Goal: Transaction & Acquisition: Purchase product/service

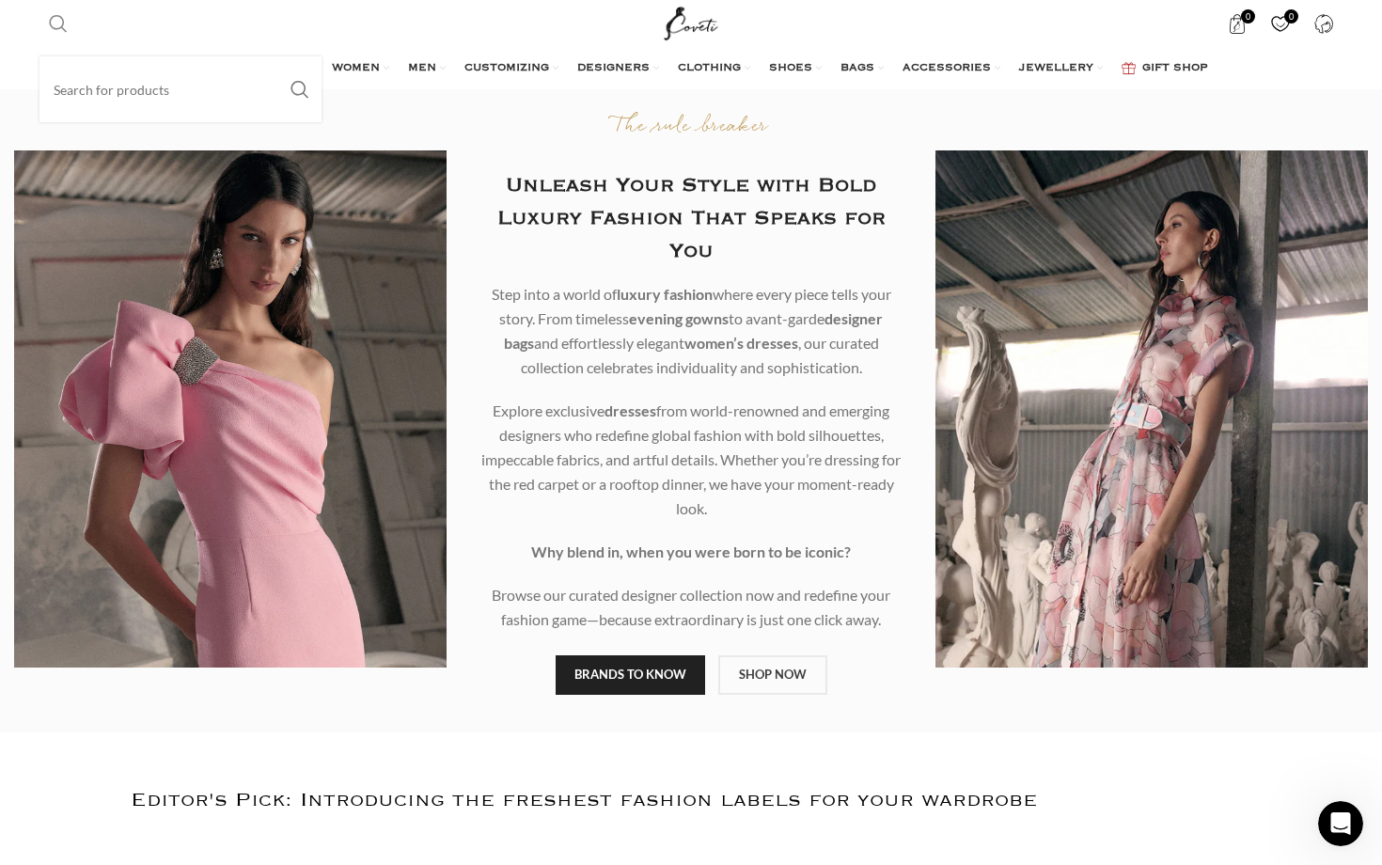
click at [60, 24] on span "Search" at bounding box center [58, 23] width 19 height 19
click at [82, 82] on input "Search" at bounding box center [180, 89] width 282 height 66
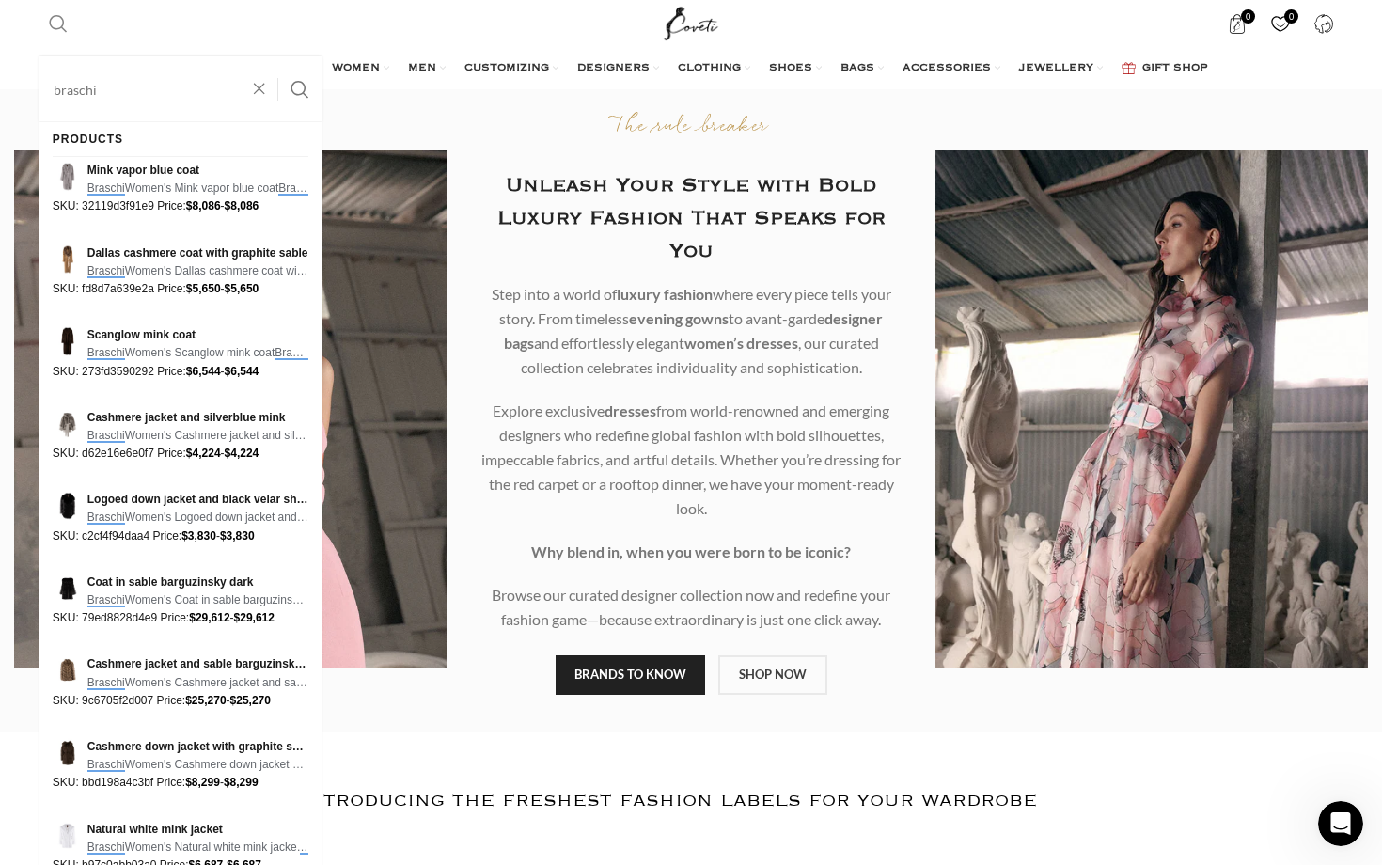
type input "braschi"
click at [278, 56] on button "Search" at bounding box center [299, 89] width 43 height 66
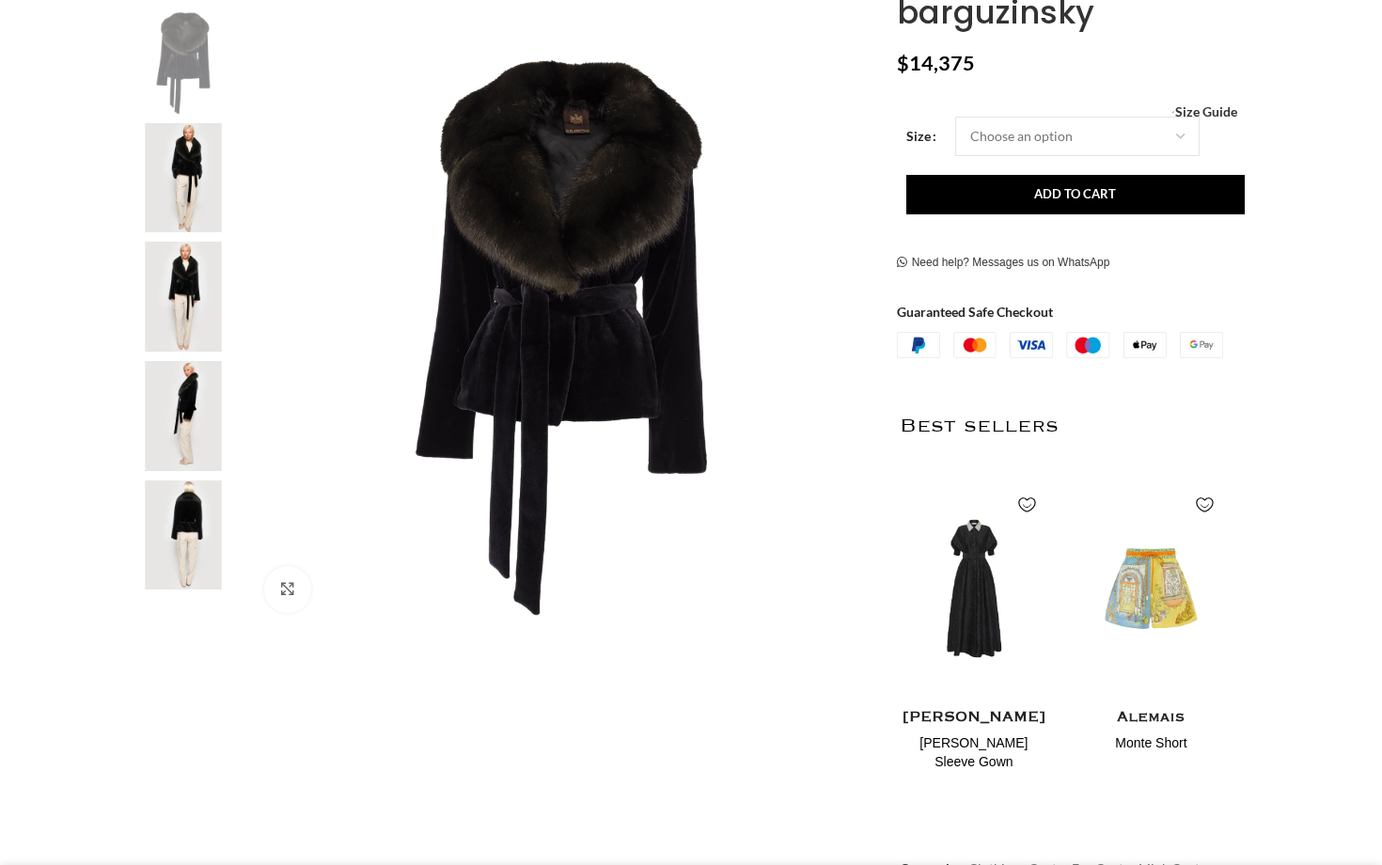
scroll to position [74, 0]
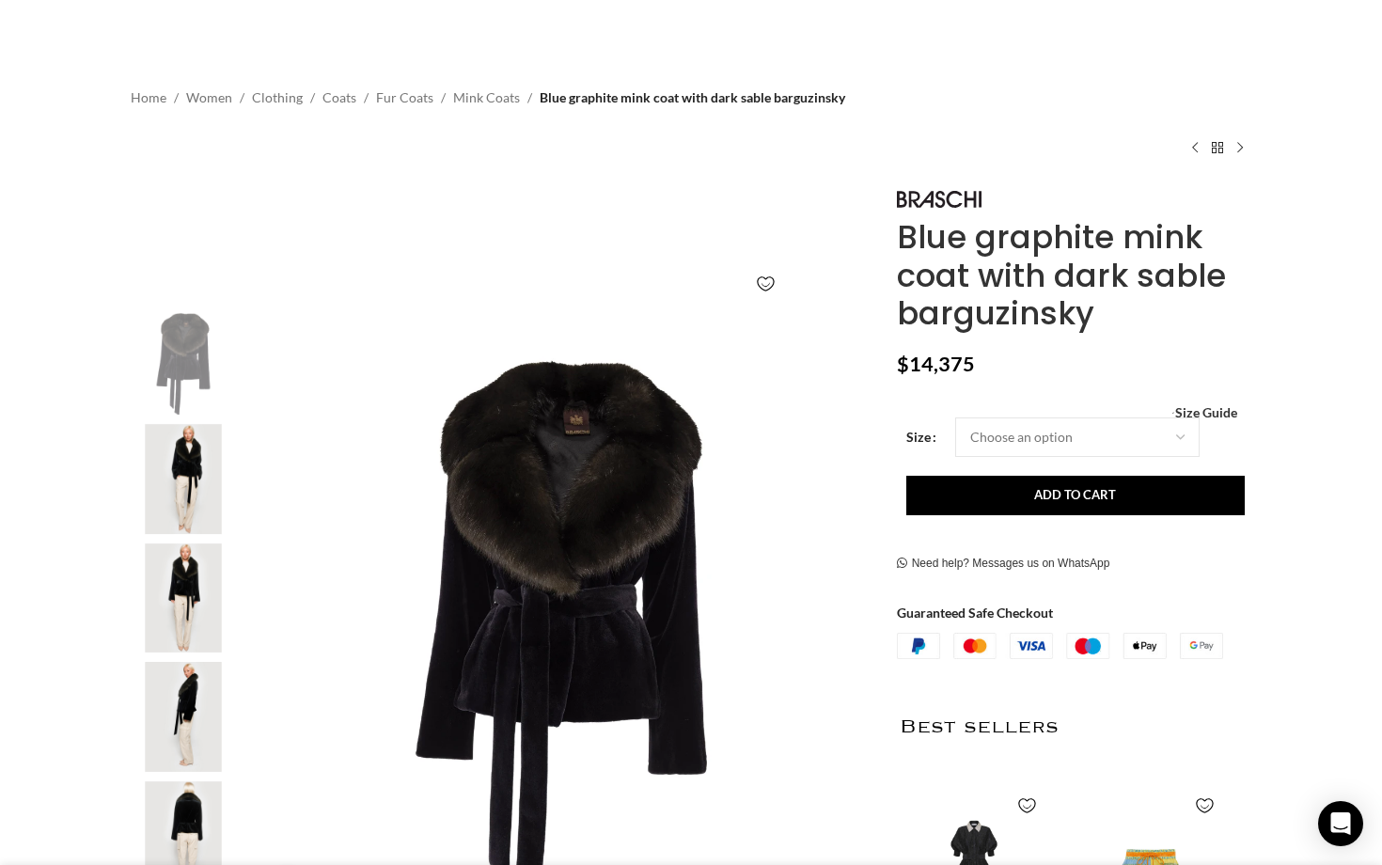
click at [214, 474] on img "2 / 8" at bounding box center [183, 479] width 115 height 110
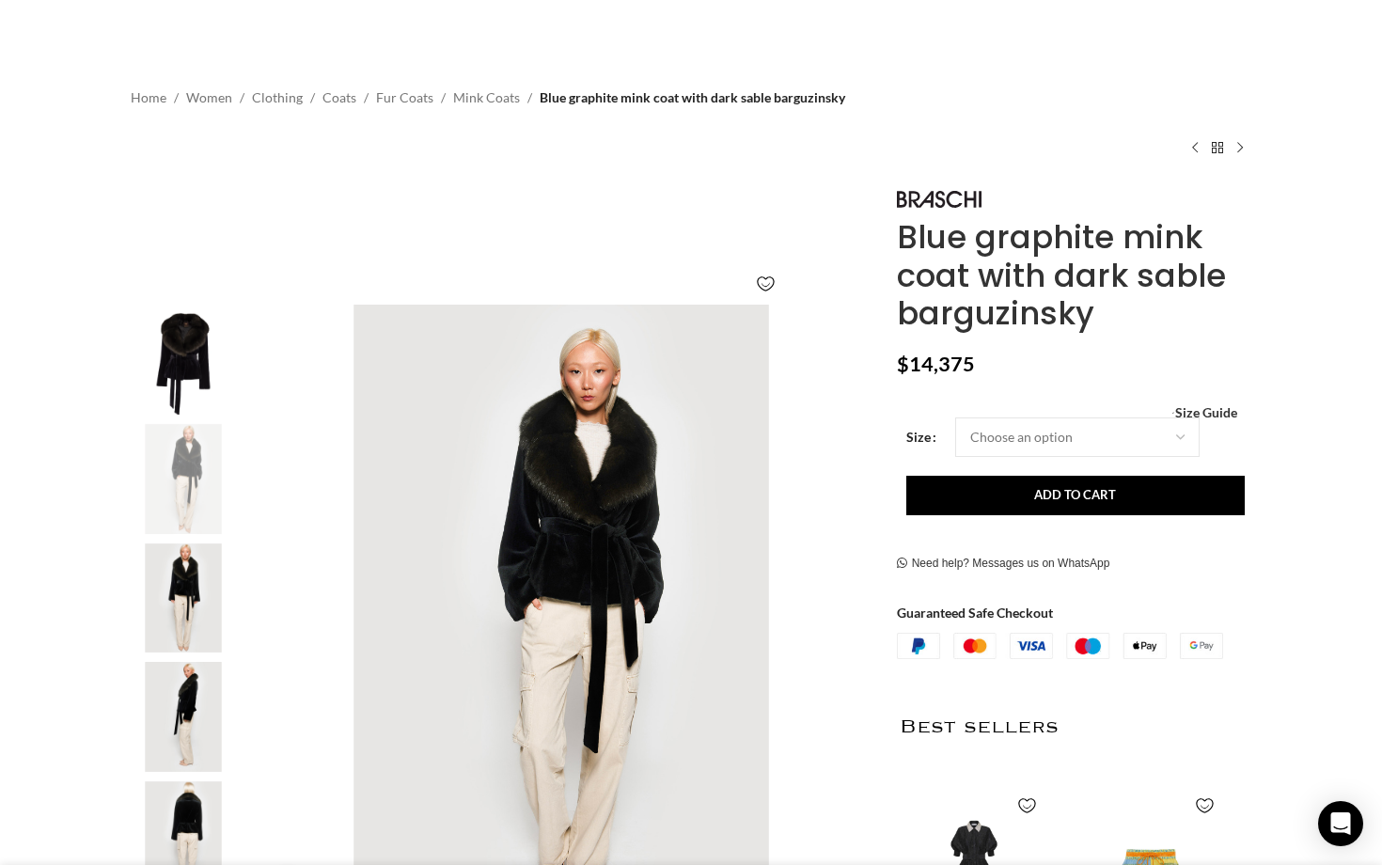
click at [219, 569] on img "3 / 8" at bounding box center [183, 599] width 115 height 110
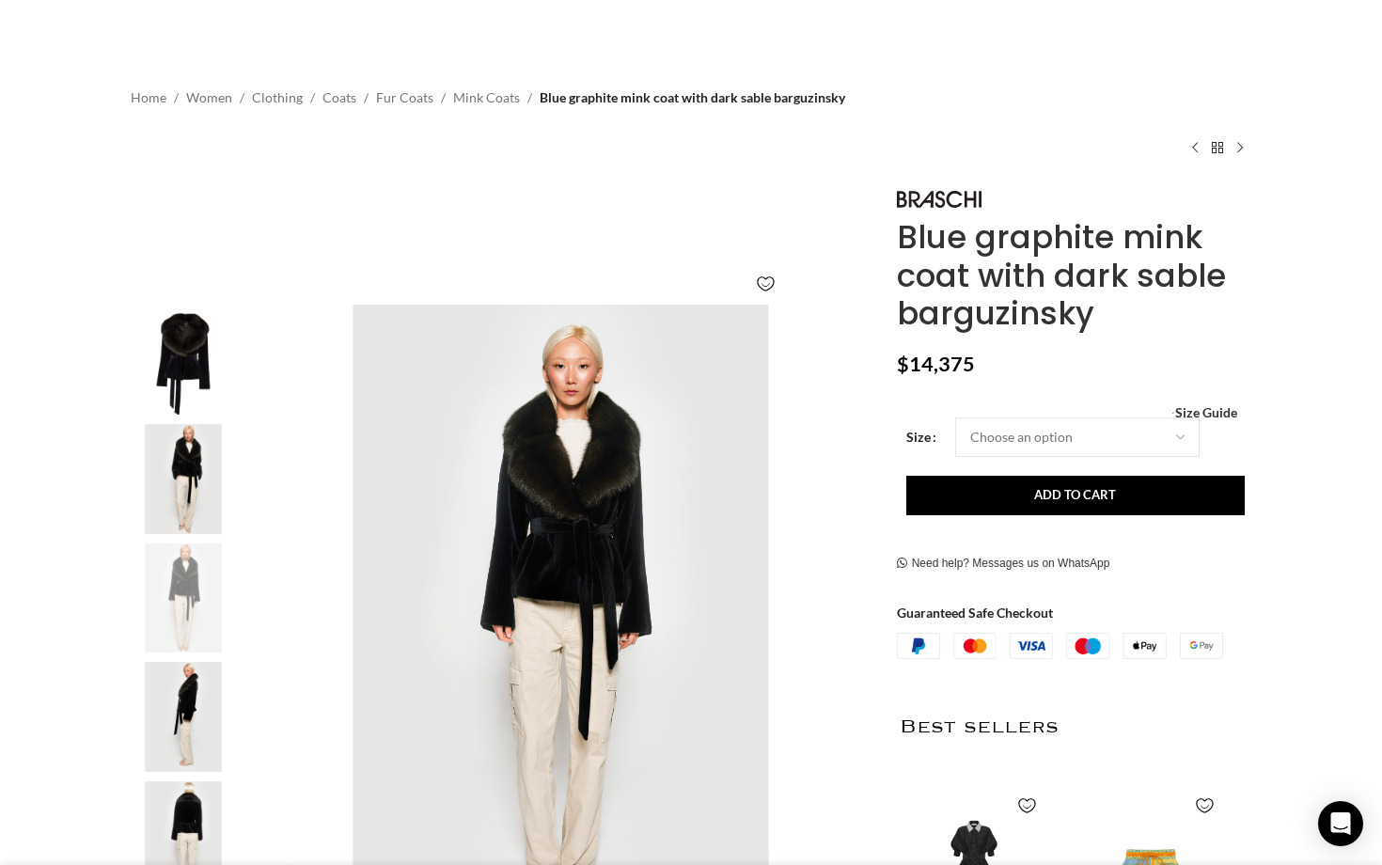
click at [211, 649] on img "3 / 8" at bounding box center [183, 599] width 115 height 110
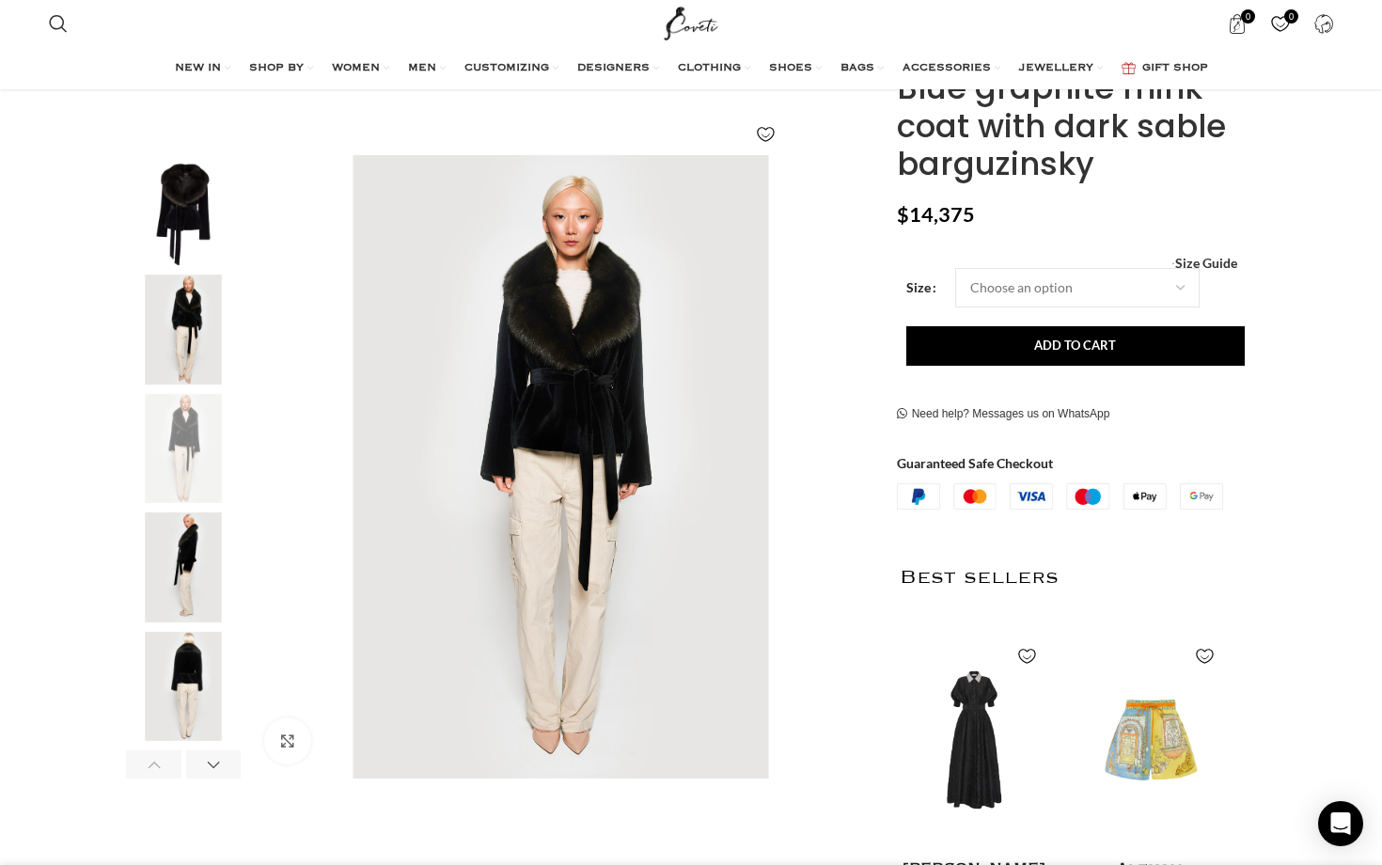
scroll to position [225, 0]
click at [206, 667] on img "5 / 8" at bounding box center [183, 686] width 115 height 110
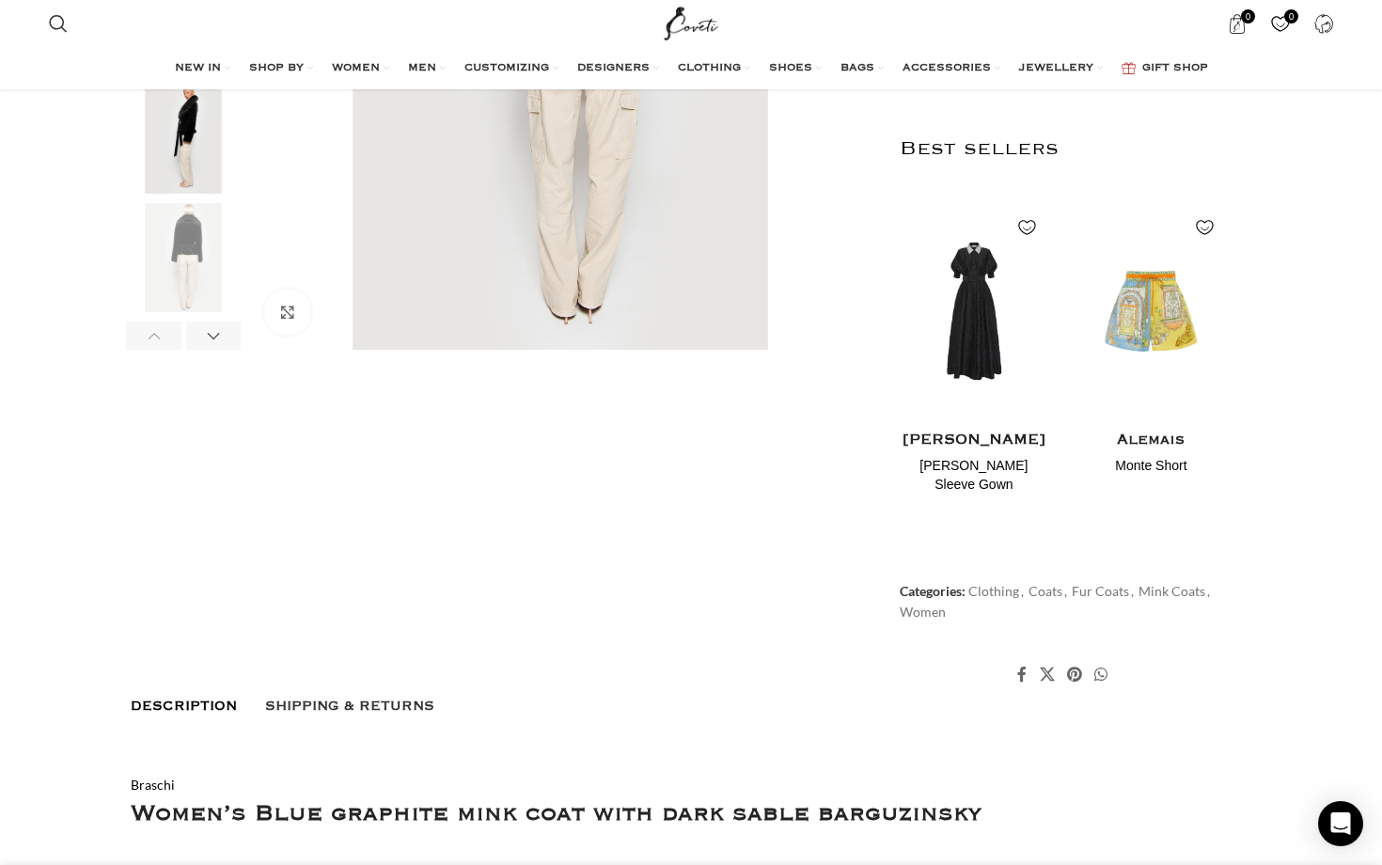
scroll to position [0, 0]
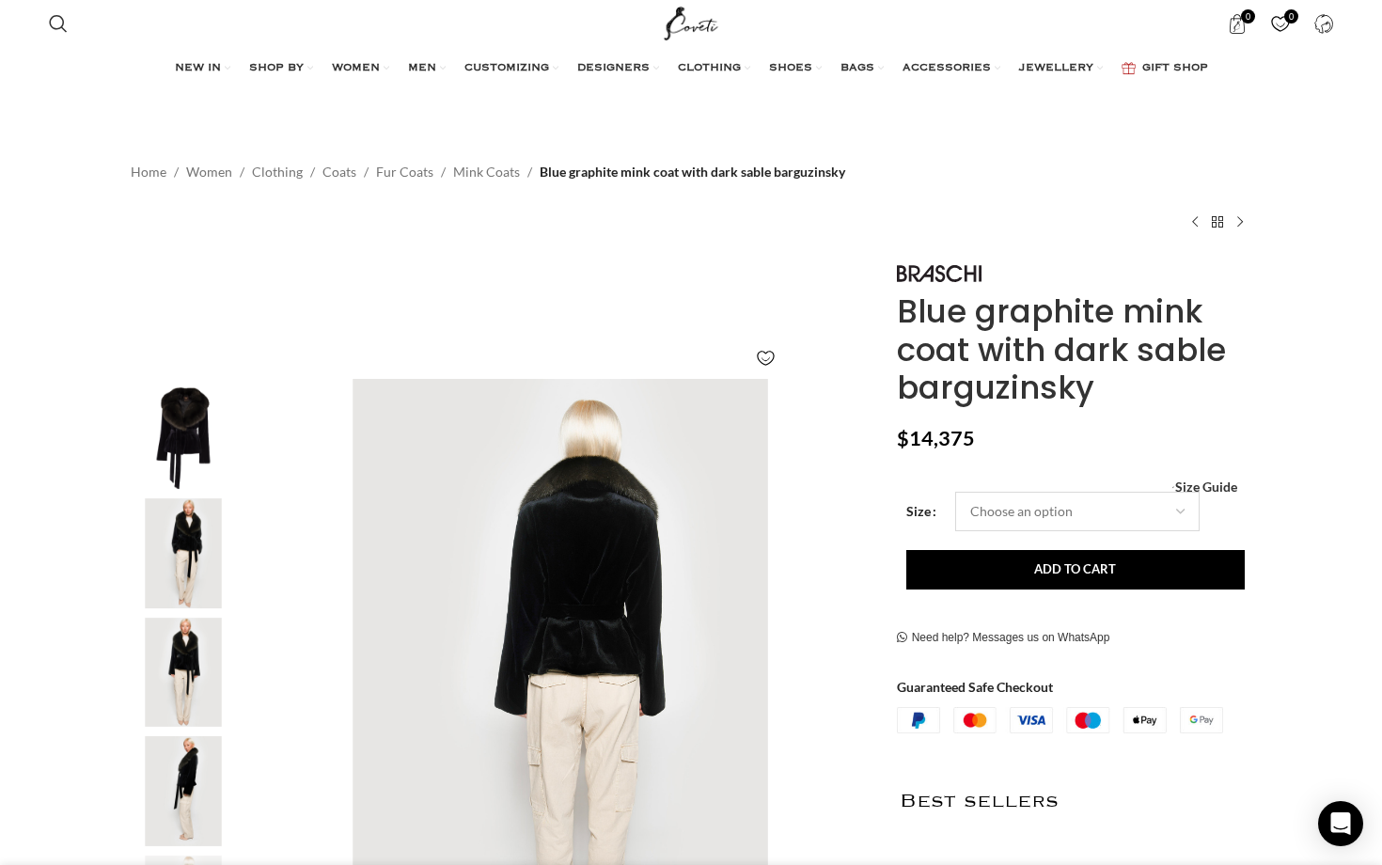
click at [1149, 512] on select "Choose an option 6 UK 8 UK 10 [GEOGRAPHIC_DATA] 12 [GEOGRAPHIC_DATA]" at bounding box center [1077, 511] width 244 height 39
click at [955, 492] on select "Choose an option 6 UK 8 UK 10 [GEOGRAPHIC_DATA] 12 [GEOGRAPHIC_DATA]" at bounding box center [1077, 511] width 244 height 39
select select "8-[GEOGRAPHIC_DATA]"
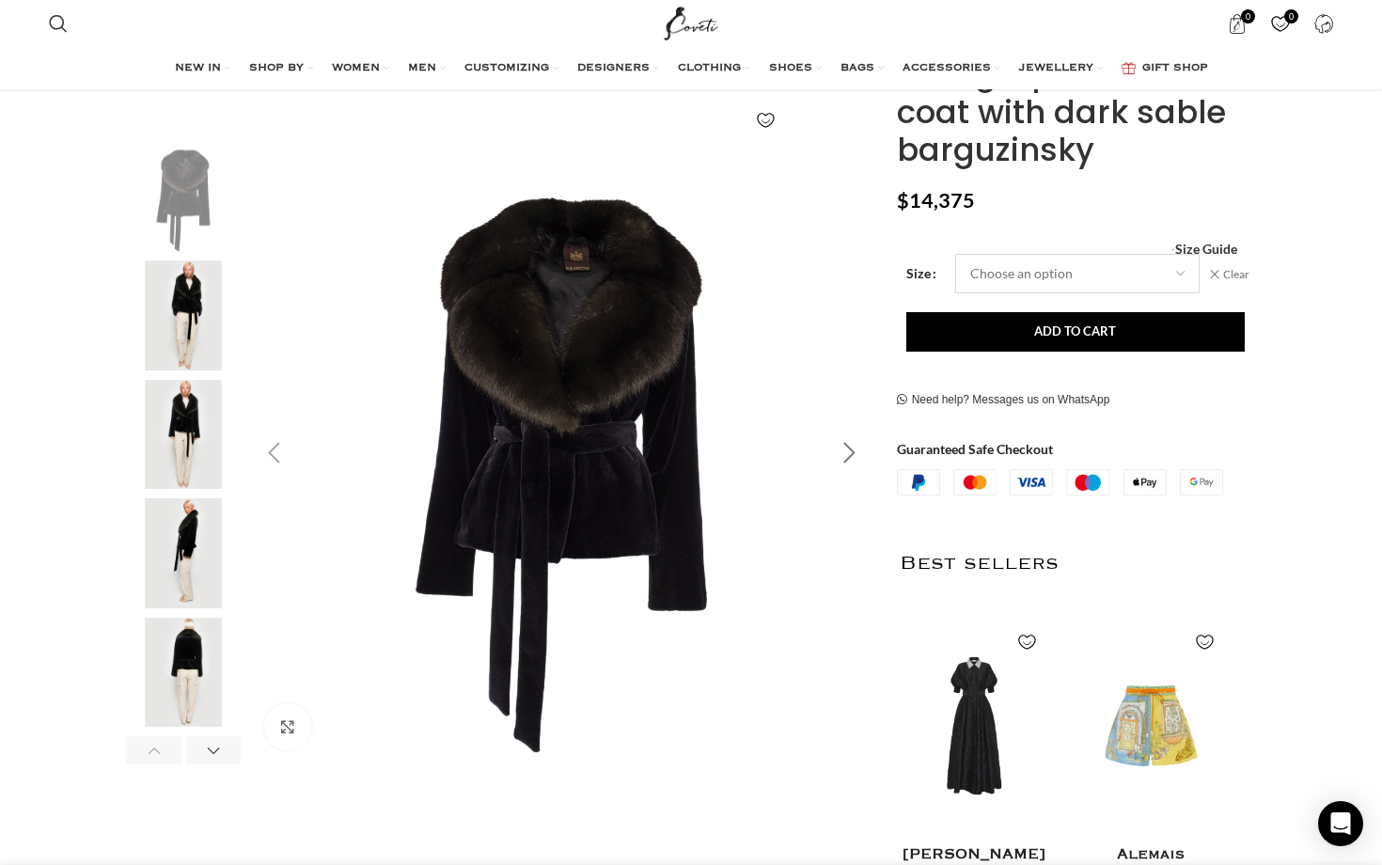
scroll to position [0, 396]
click at [845, 453] on div "Next slide" at bounding box center [850, 453] width 47 height 47
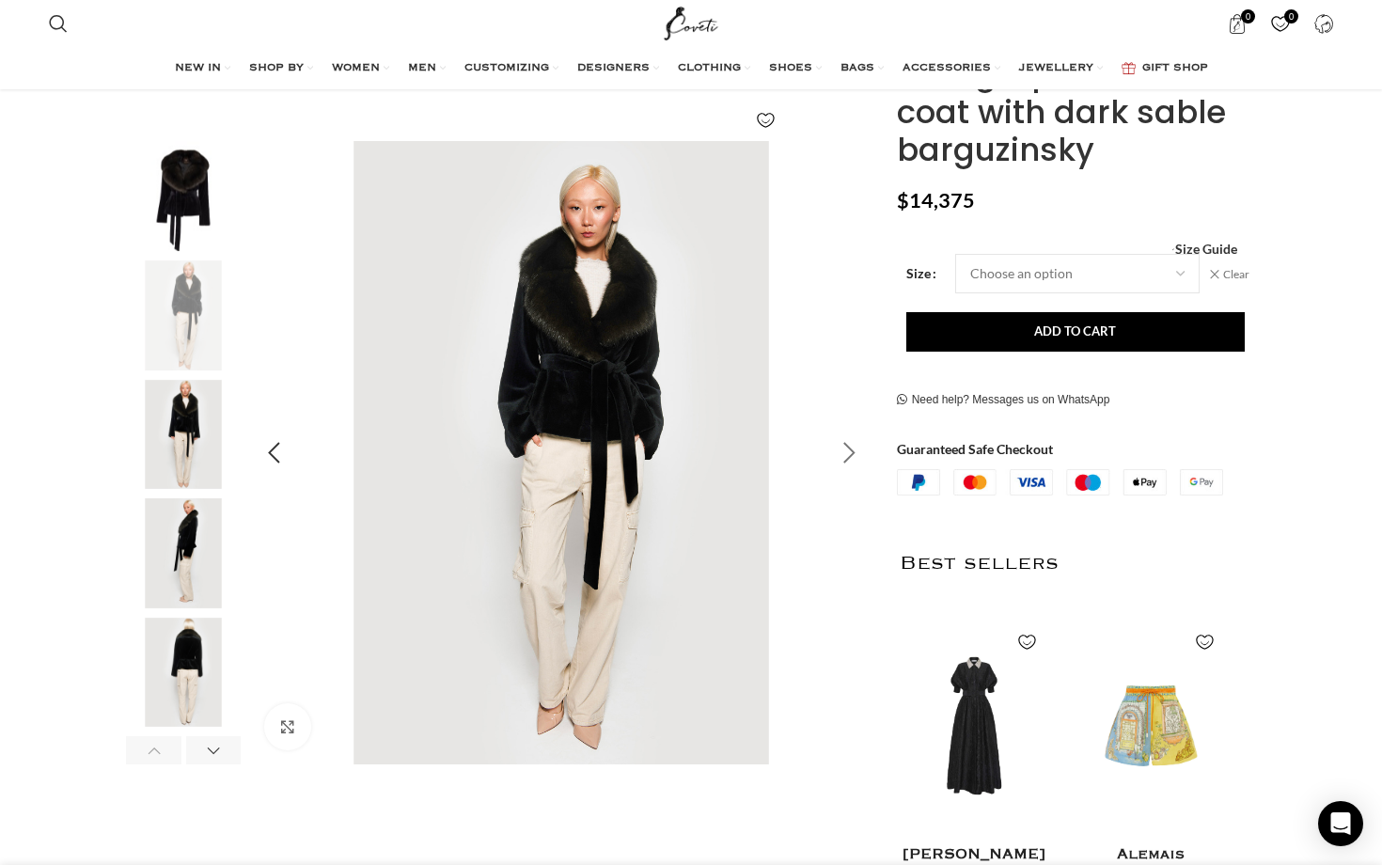
click at [847, 456] on div "Next slide" at bounding box center [850, 453] width 47 height 47
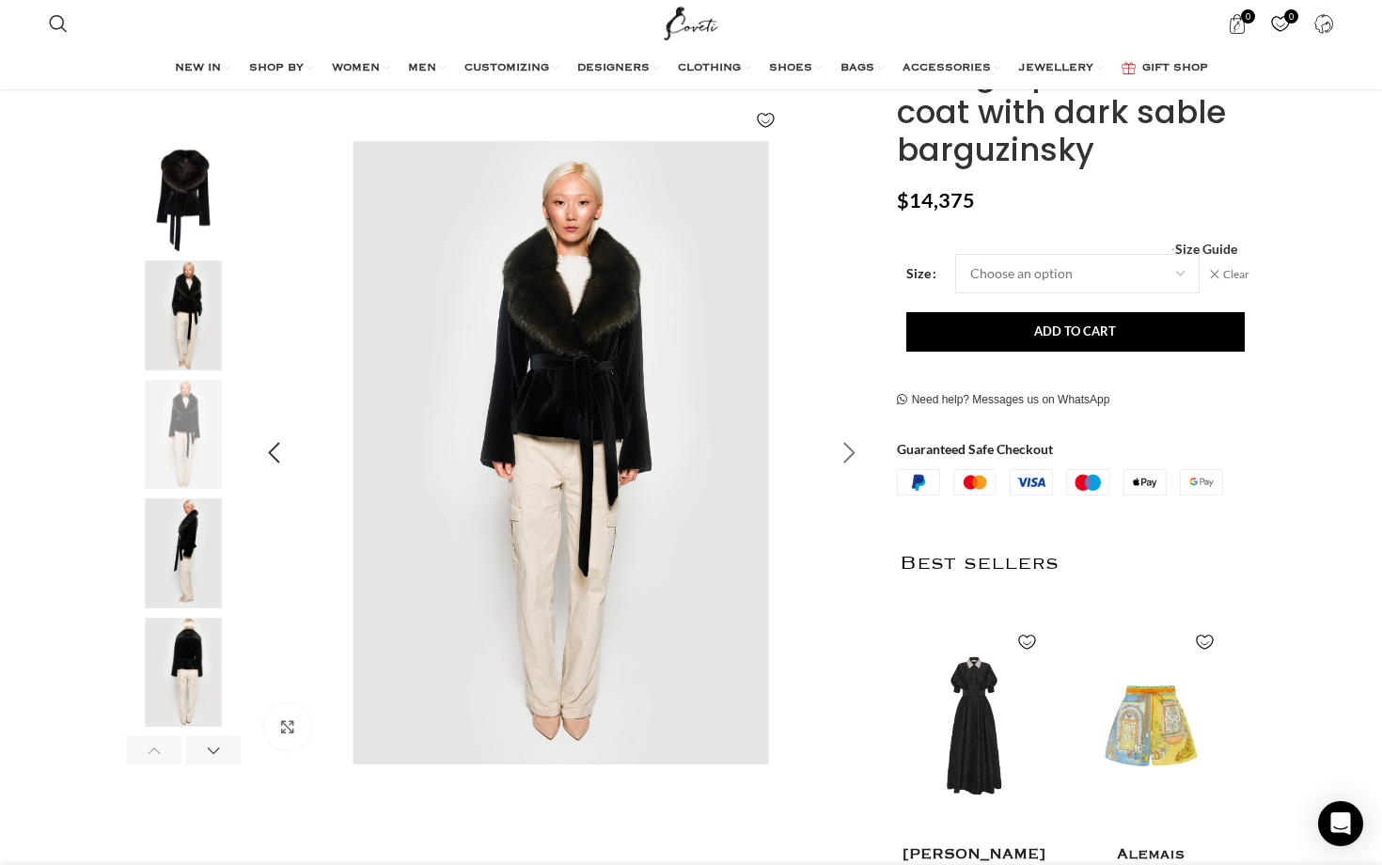
click at [847, 456] on div "Next slide" at bounding box center [850, 453] width 47 height 47
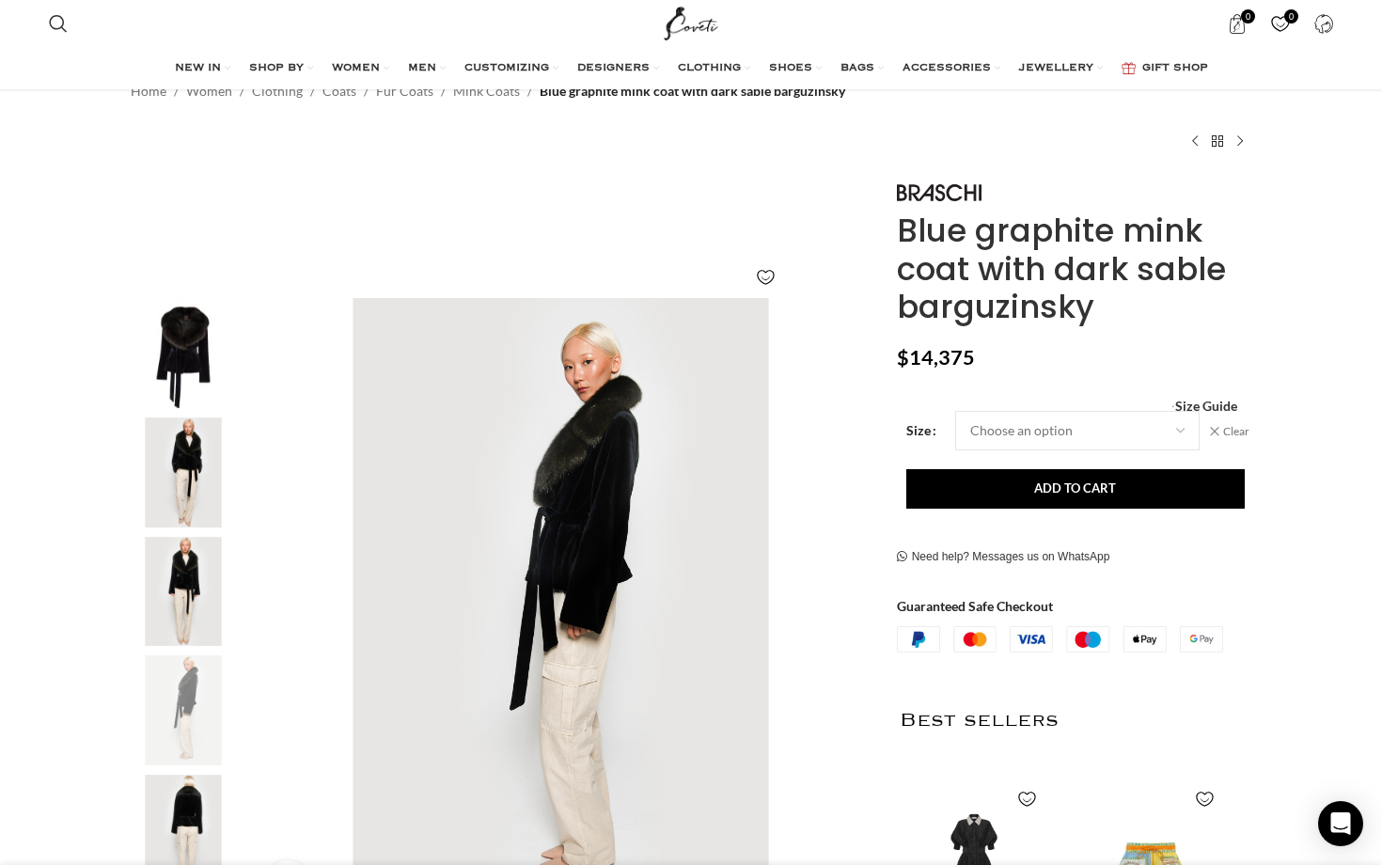
scroll to position [82, 0]
click at [855, 595] on div "Next slide" at bounding box center [850, 609] width 47 height 47
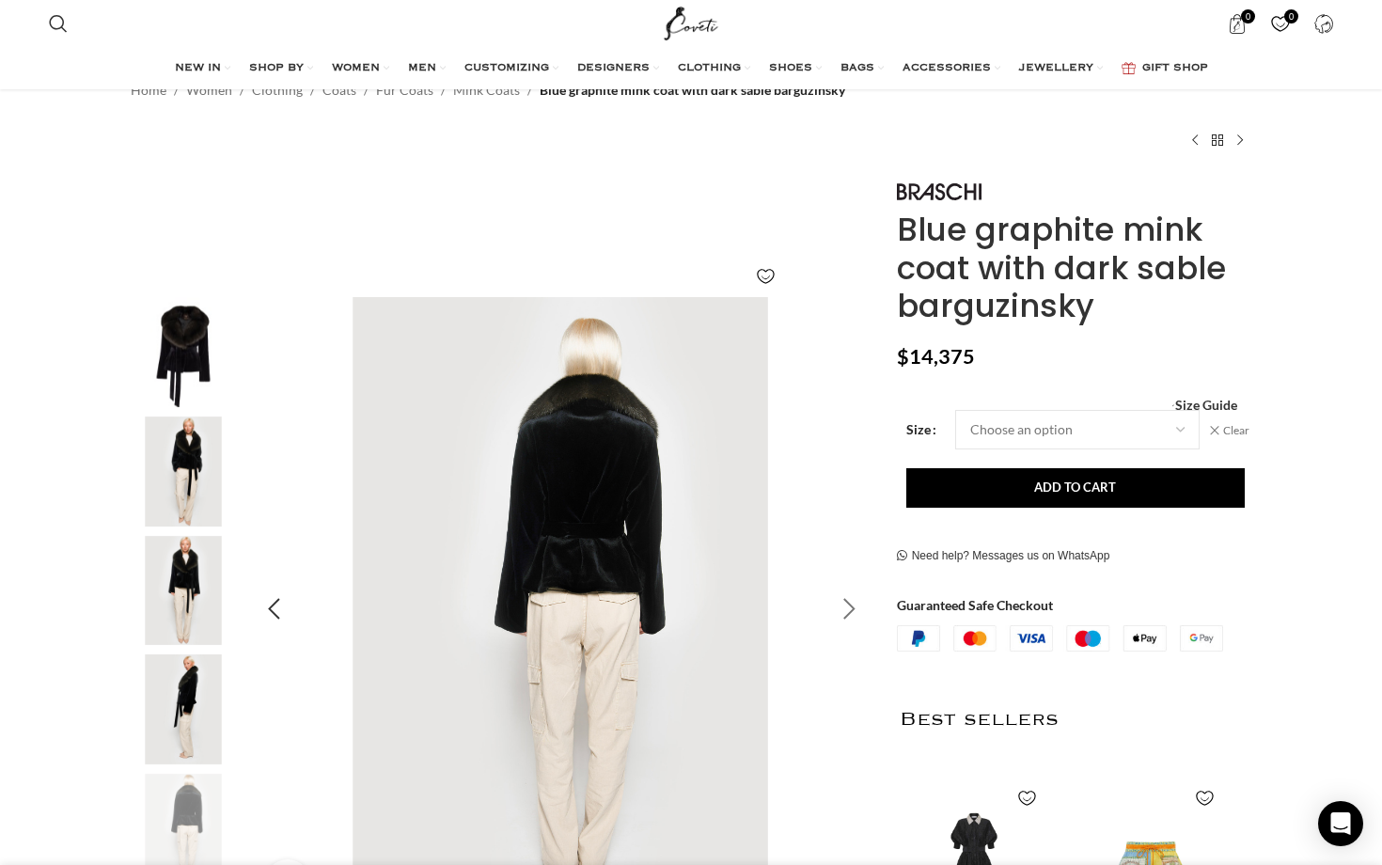
click at [855, 596] on div "Next slide" at bounding box center [850, 609] width 47 height 47
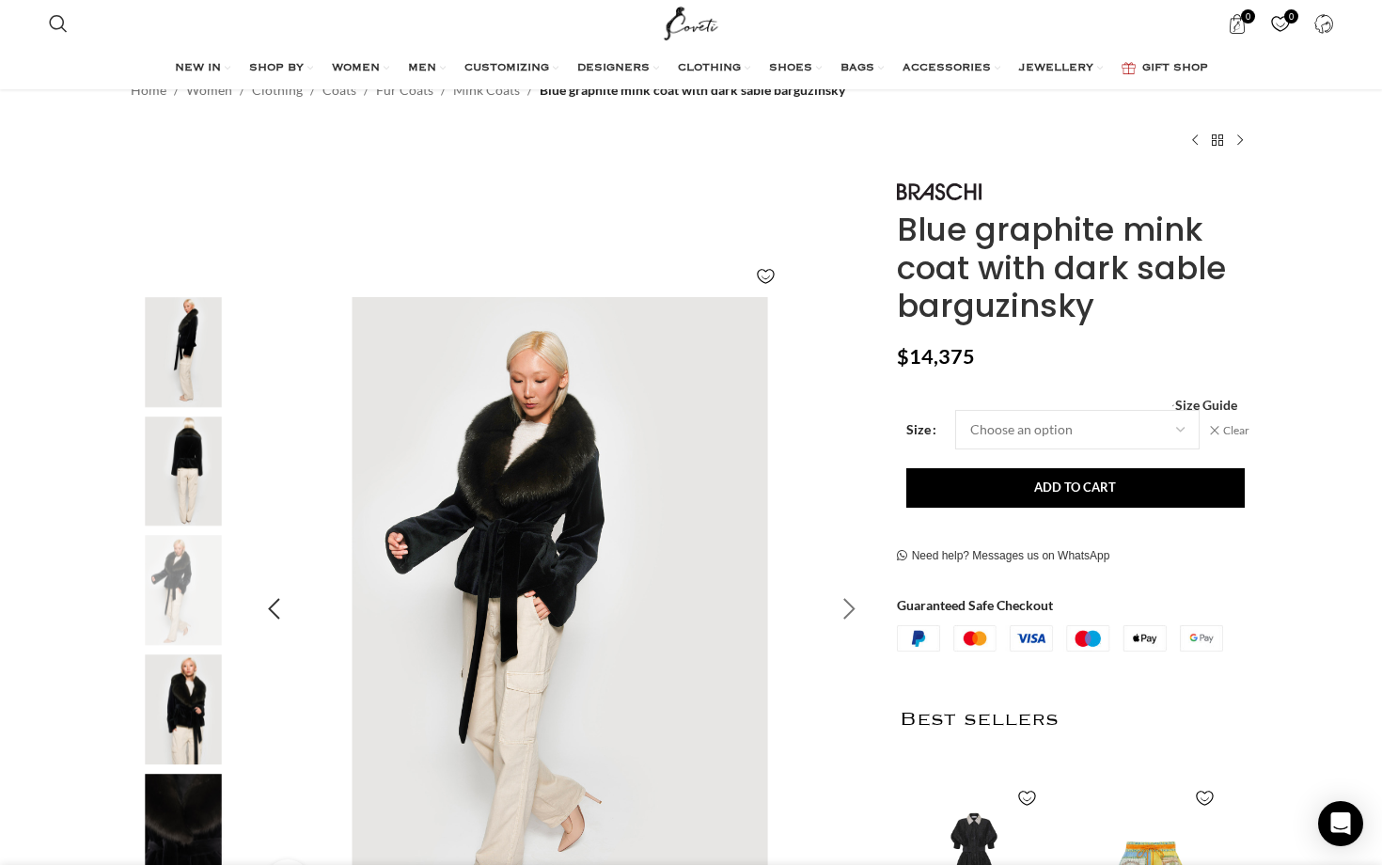
click at [855, 596] on div "Next slide" at bounding box center [850, 609] width 47 height 47
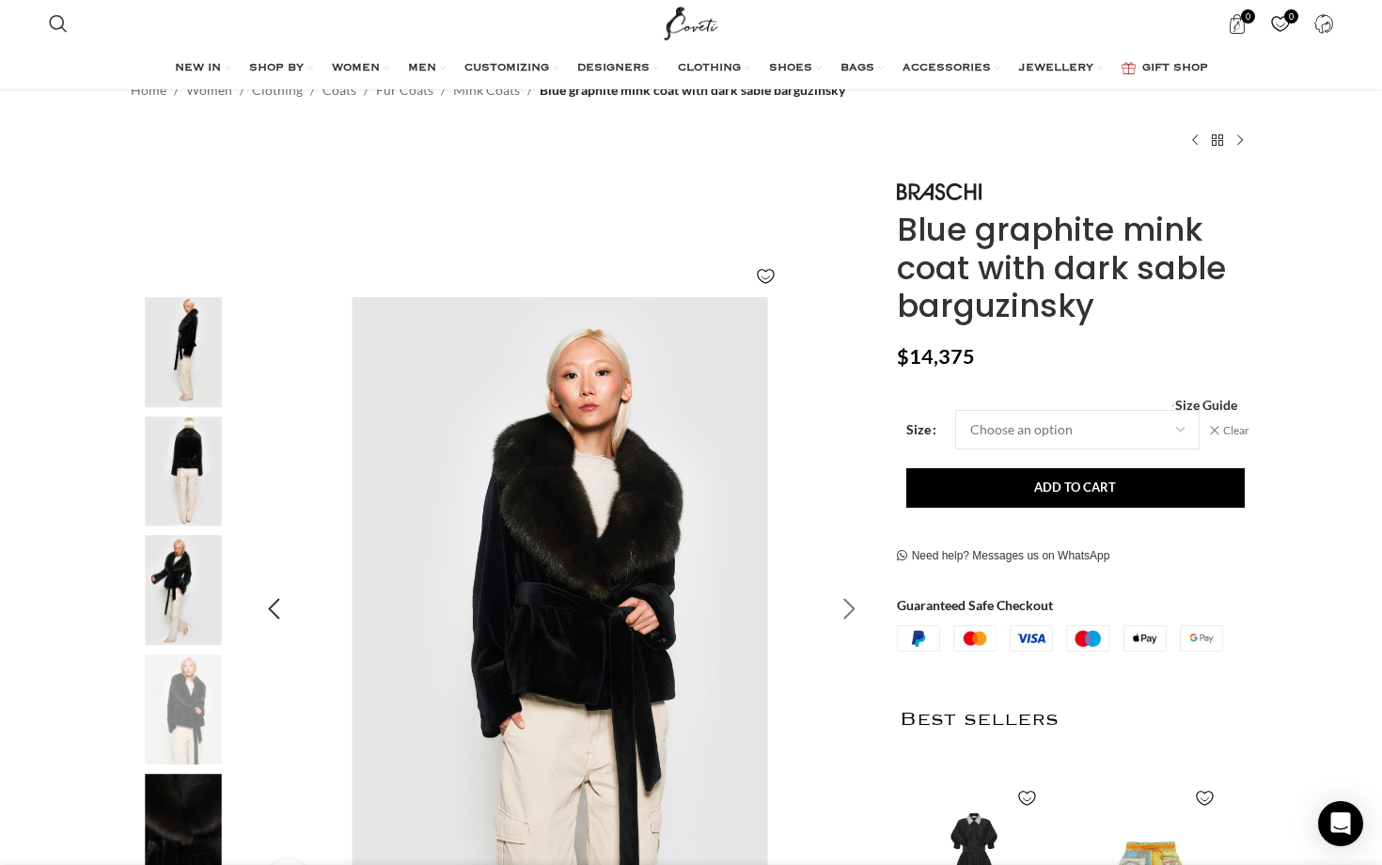
click at [855, 596] on div "Next slide" at bounding box center [850, 609] width 47 height 47
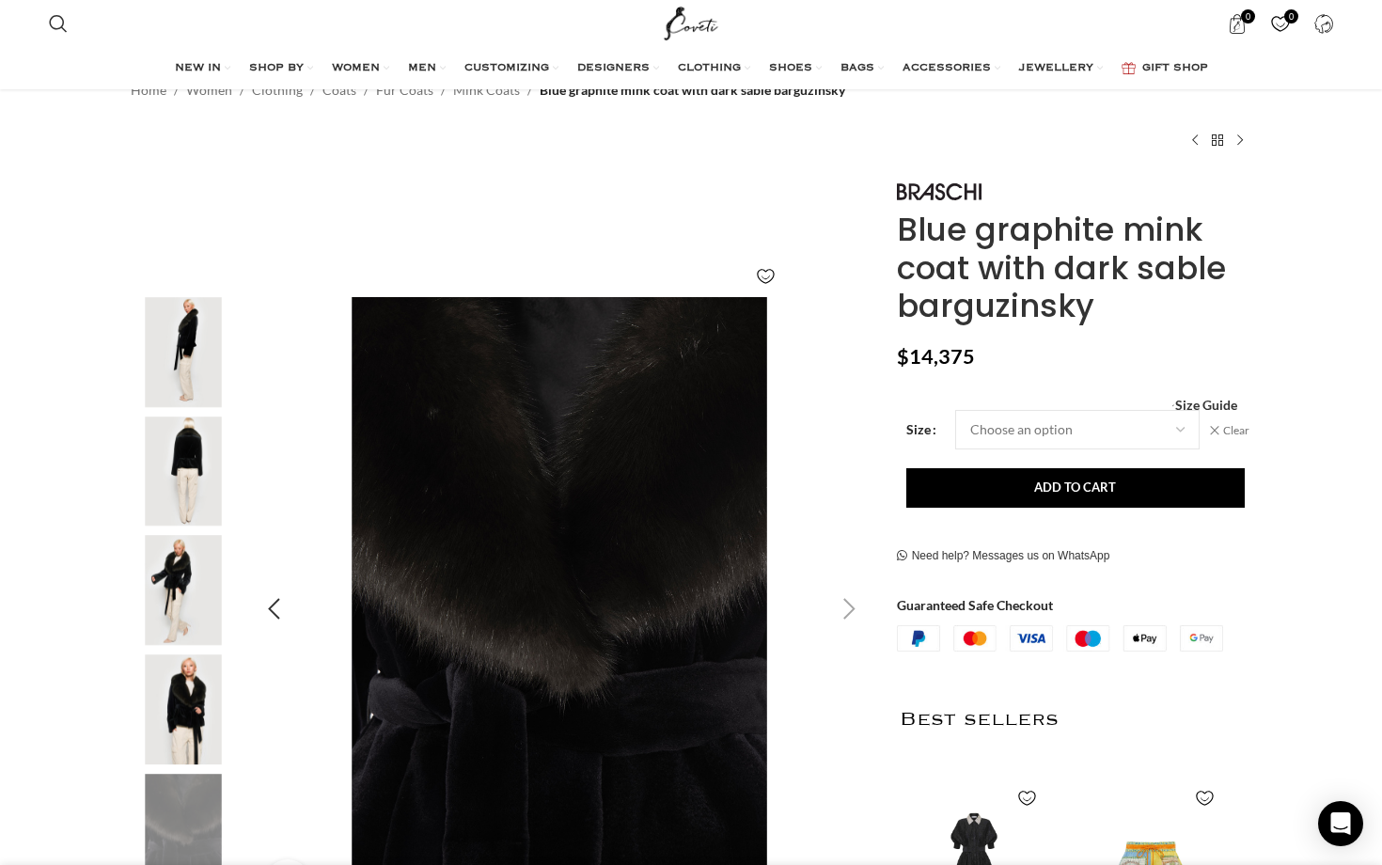
click at [855, 596] on div "Next slide" at bounding box center [850, 609] width 47 height 47
click at [856, 601] on div "Next slide" at bounding box center [850, 609] width 47 height 47
click at [848, 603] on div "Next slide" at bounding box center [850, 609] width 47 height 47
click at [847, 603] on div "Next slide" at bounding box center [850, 609] width 47 height 47
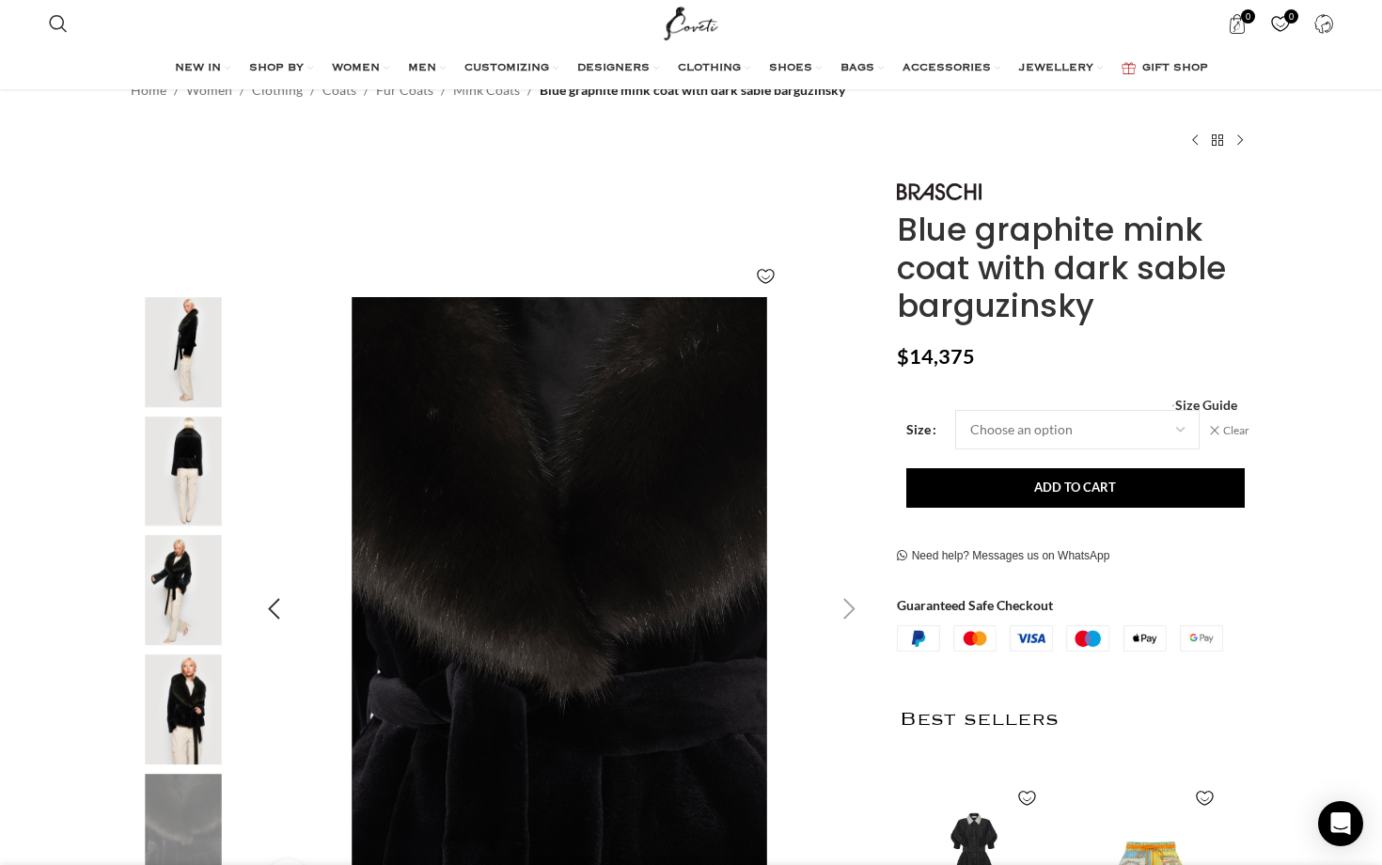
click at [849, 607] on div "Next slide" at bounding box center [850, 609] width 47 height 47
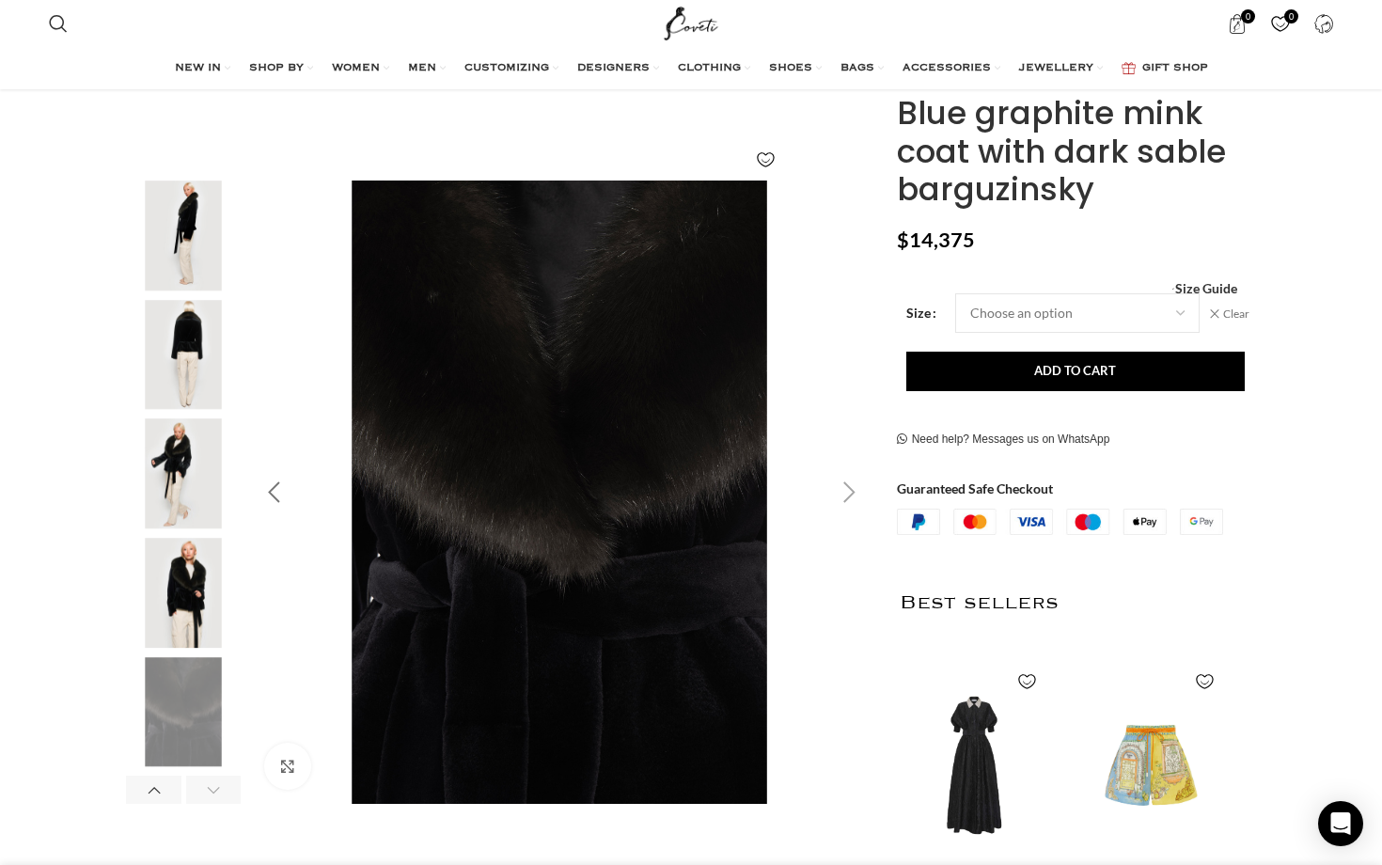
click at [260, 492] on div "Previous slide" at bounding box center [273, 492] width 47 height 47
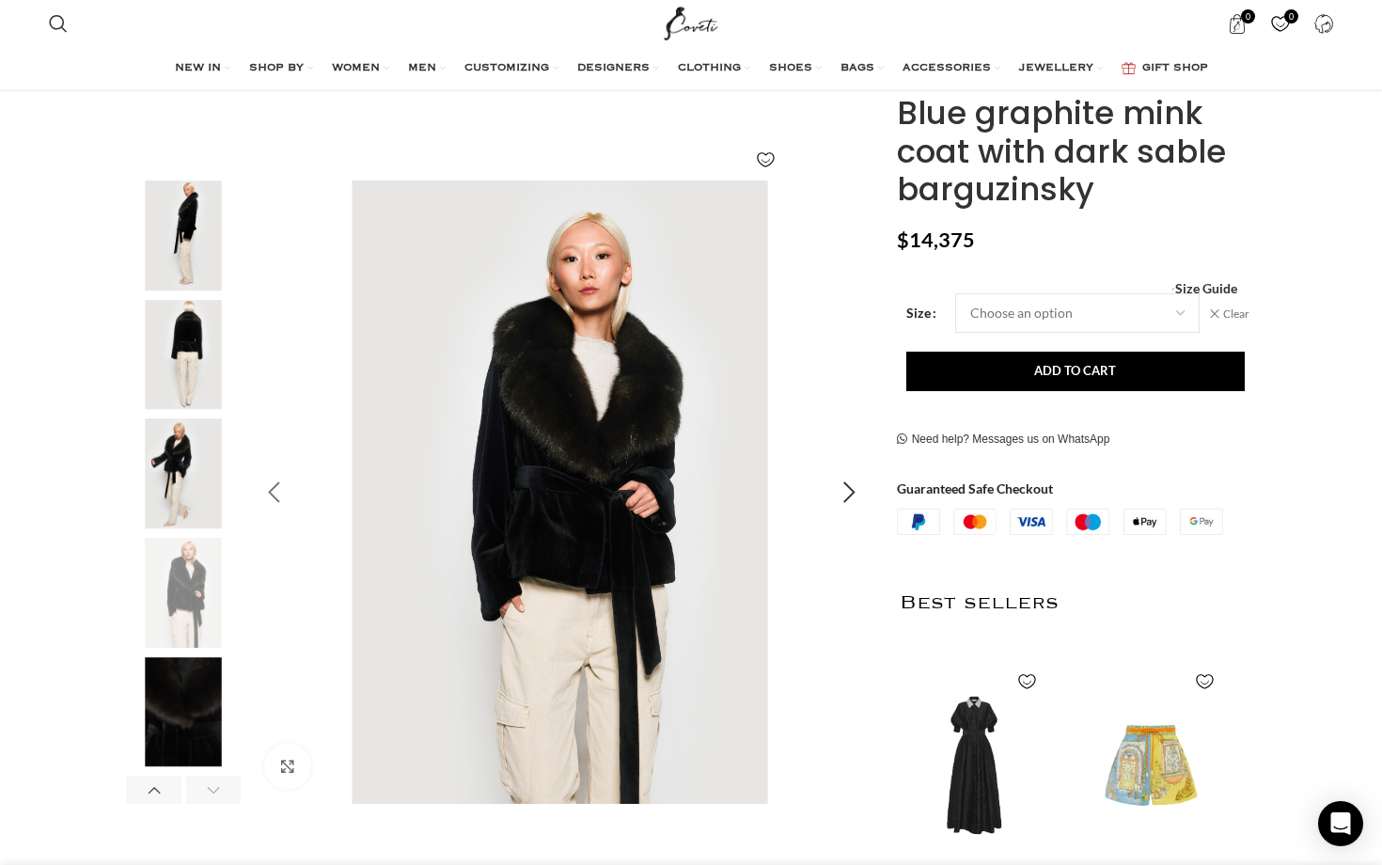
click at [264, 493] on div "Previous slide" at bounding box center [273, 492] width 47 height 47
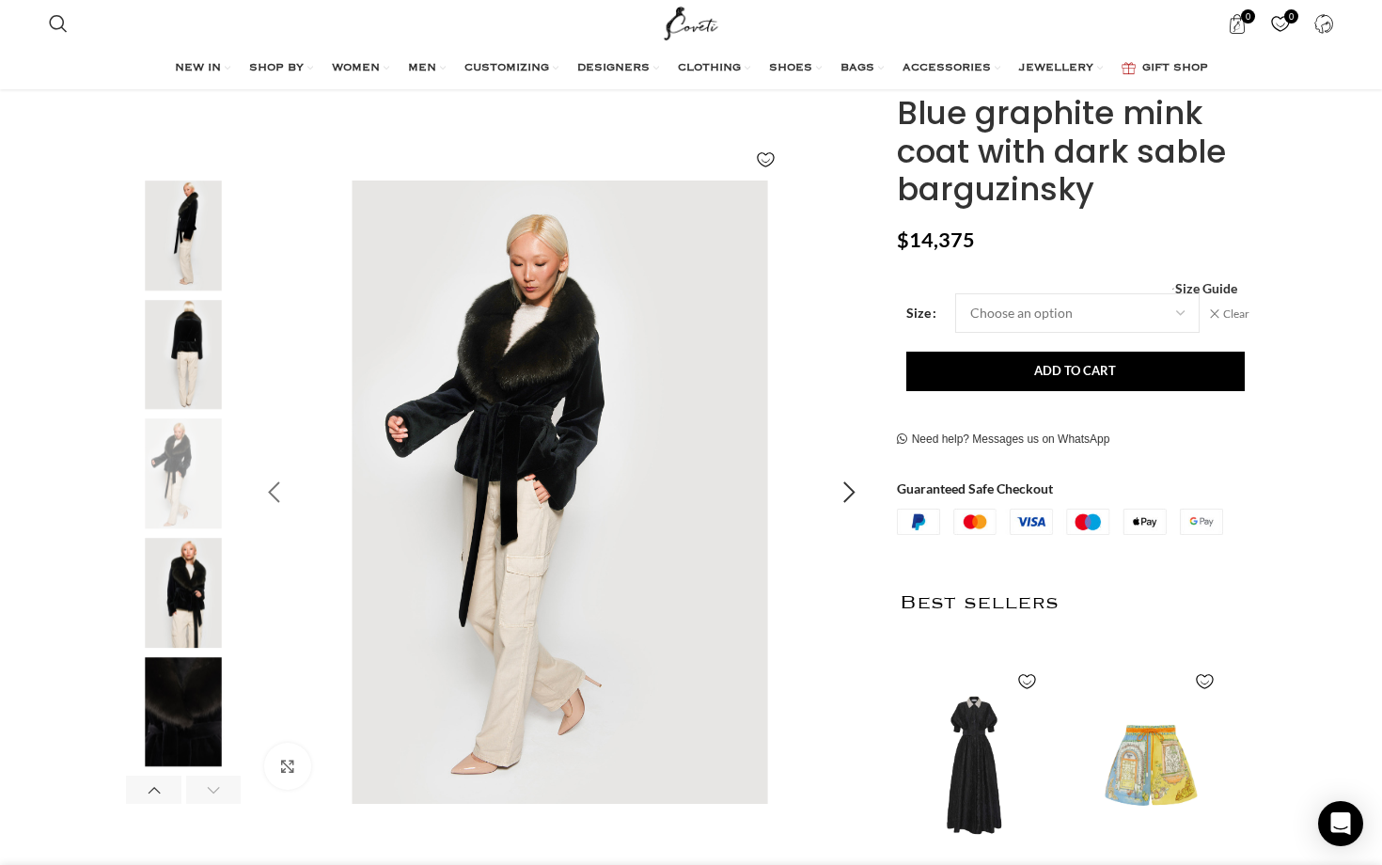
click at [266, 495] on div "Previous slide" at bounding box center [273, 492] width 47 height 47
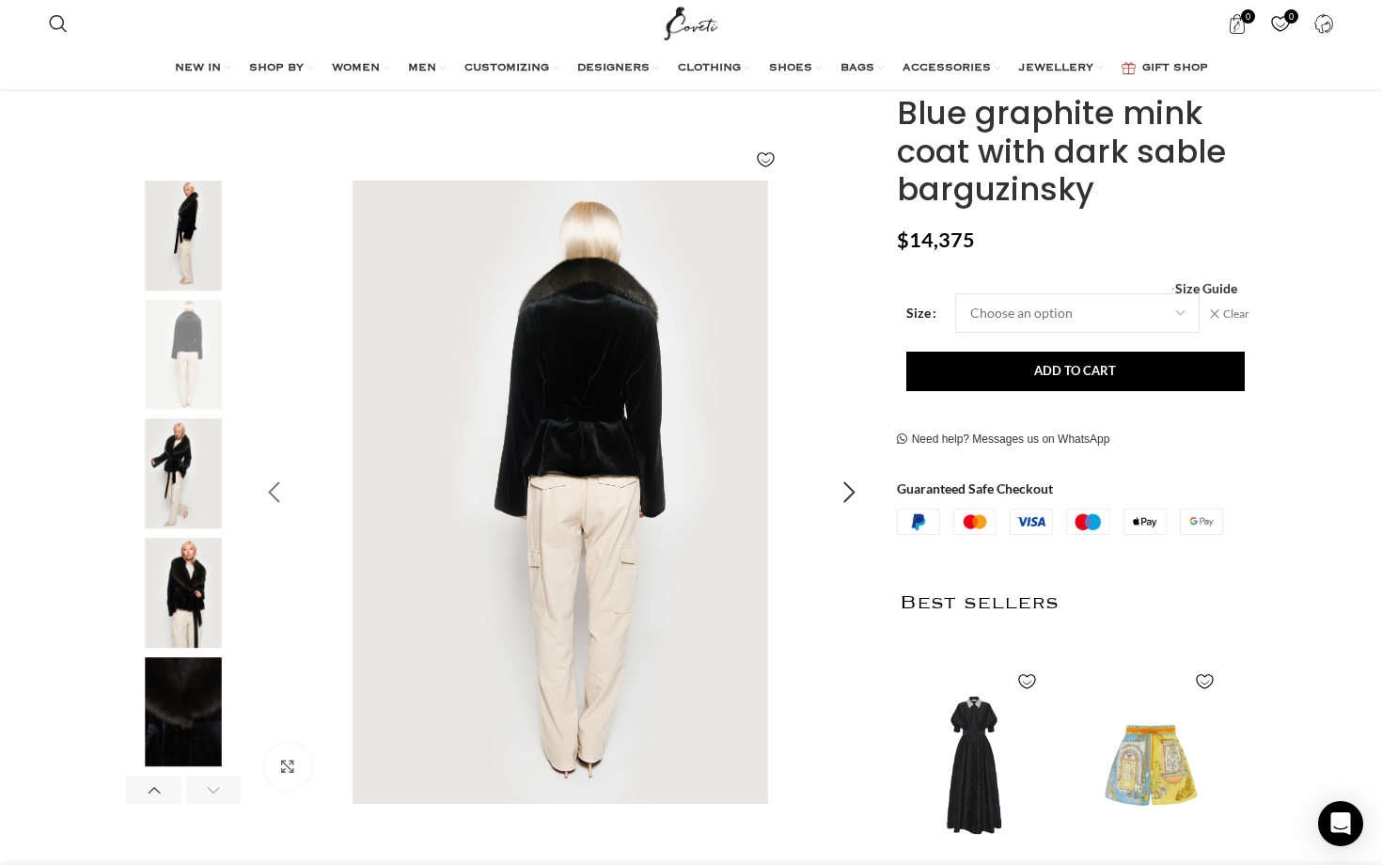
click at [287, 496] on div "Previous slide" at bounding box center [273, 492] width 47 height 47
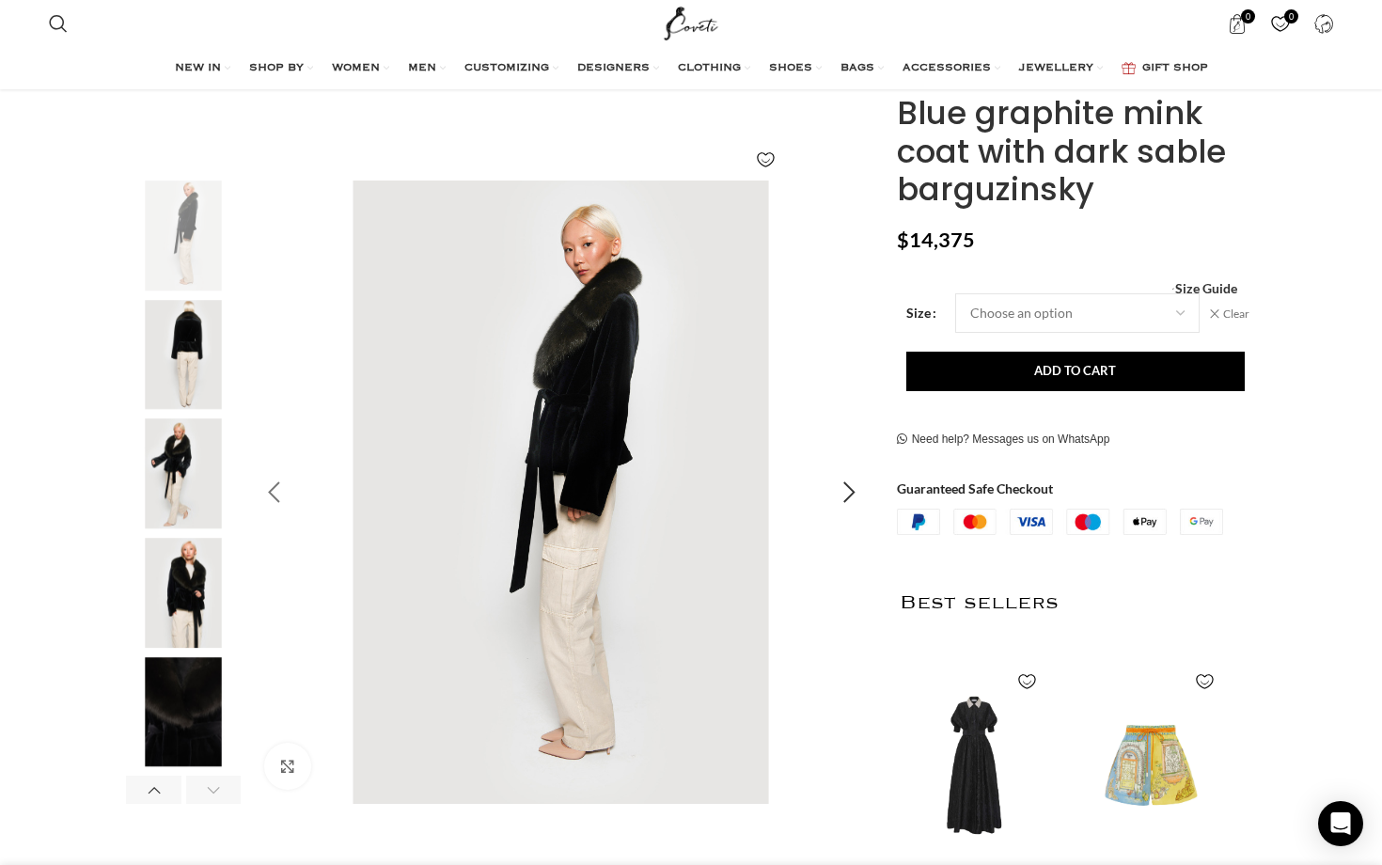
click at [286, 496] on div "Previous slide" at bounding box center [273, 492] width 47 height 47
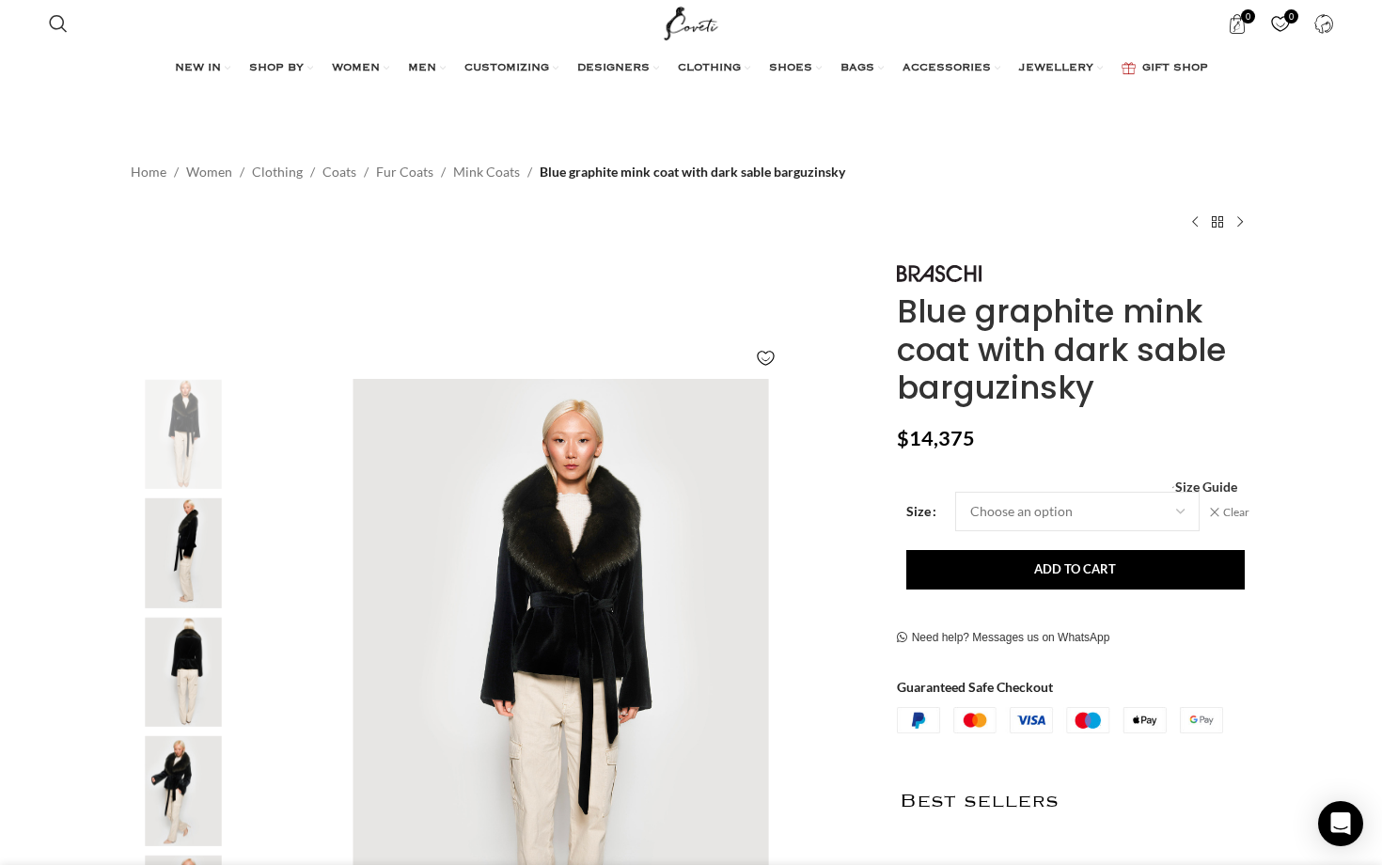
scroll to position [0, 989]
